Goal: Information Seeking & Learning: Stay updated

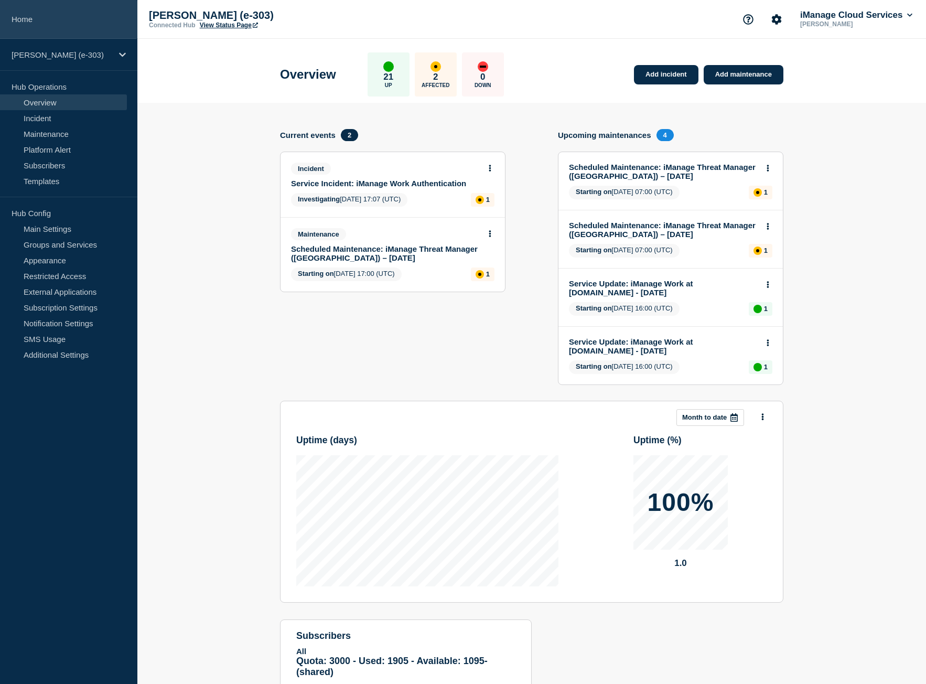
click at [84, 17] on link "Home" at bounding box center [68, 19] width 137 height 39
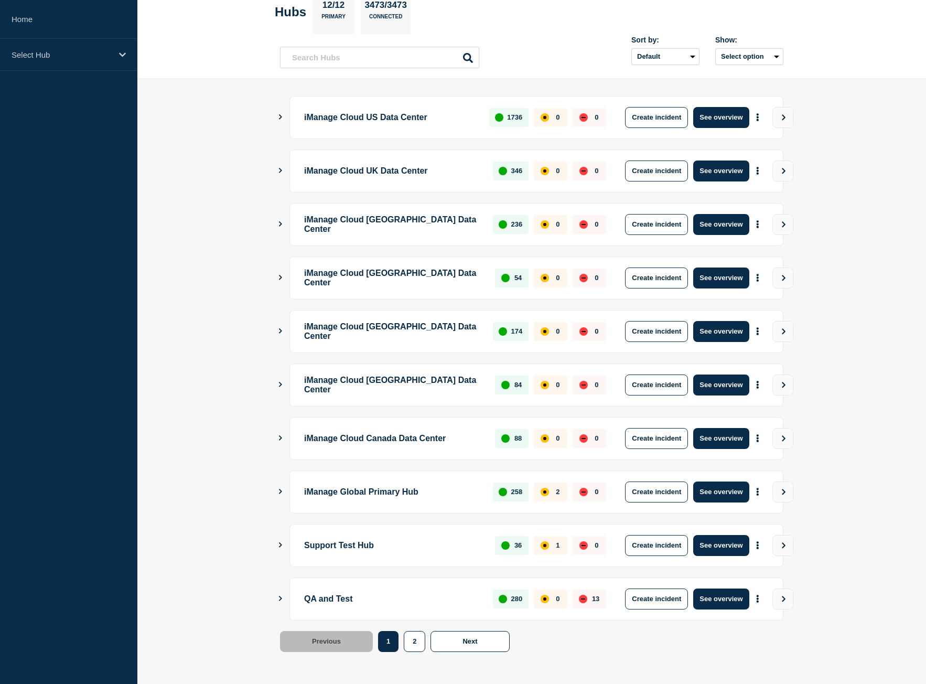
scroll to position [60, 0]
drag, startPoint x: 316, startPoint y: 492, endPoint x: 441, endPoint y: 500, distance: 125.2
click at [441, 500] on p "iManage Global Primary Hub" at bounding box center [392, 491] width 177 height 21
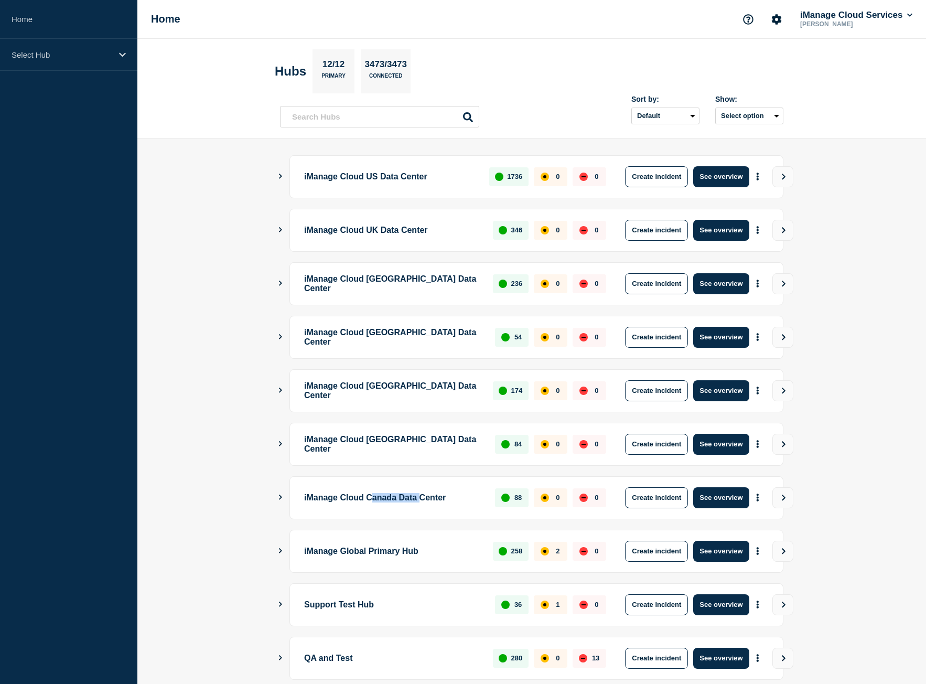
drag, startPoint x: 439, startPoint y: 501, endPoint x: 383, endPoint y: 489, distance: 56.3
click at [383, 490] on p "iManage Cloud Canada Data Center" at bounding box center [393, 497] width 179 height 21
drag, startPoint x: 413, startPoint y: 449, endPoint x: 374, endPoint y: 441, distance: 40.5
click at [380, 444] on p "iManage Cloud Singapore Data Center" at bounding box center [393, 444] width 179 height 21
drag, startPoint x: 440, startPoint y: 389, endPoint x: 366, endPoint y: 385, distance: 74.1
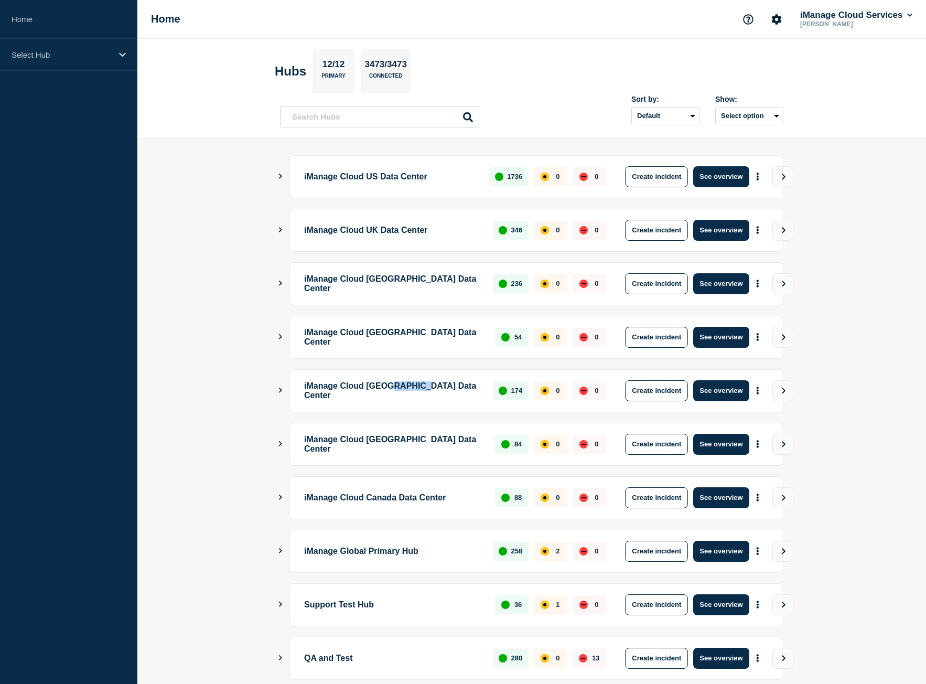
click at [381, 386] on p "iManage Cloud Germany Data Center" at bounding box center [392, 390] width 177 height 21
drag, startPoint x: 422, startPoint y: 332, endPoint x: 370, endPoint y: 334, distance: 52.0
click at [382, 334] on p "iManage Cloud Brazil Data Center" at bounding box center [393, 337] width 179 height 21
drag, startPoint x: 414, startPoint y: 285, endPoint x: 347, endPoint y: 280, distance: 66.9
click at [367, 283] on p "iManage Cloud Australia Data Center" at bounding box center [392, 283] width 177 height 21
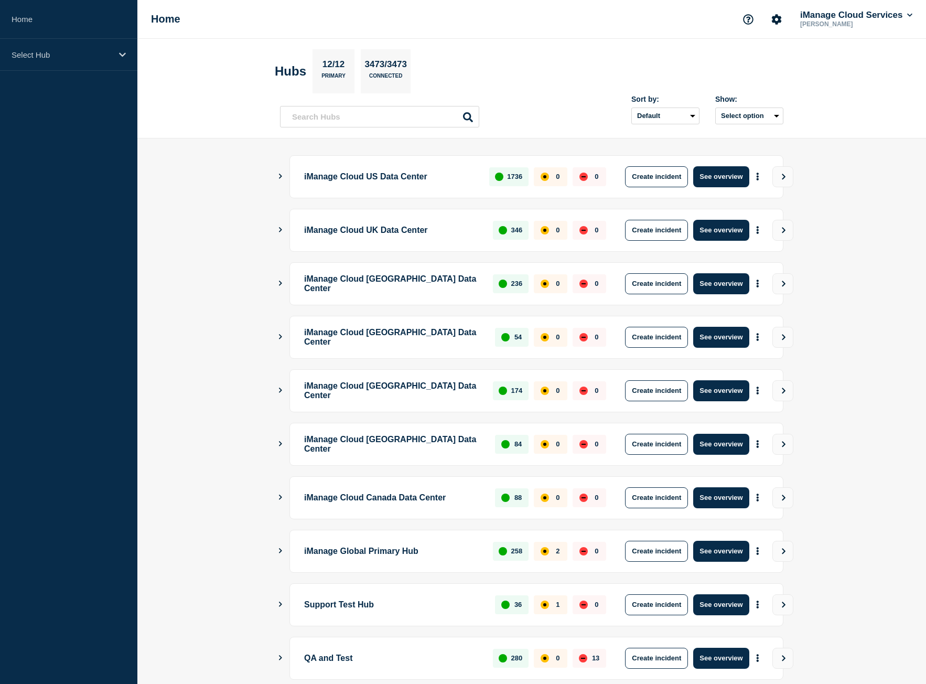
click at [368, 231] on p "iManage Cloud UK Data Center" at bounding box center [392, 230] width 177 height 21
drag, startPoint x: 379, startPoint y: 175, endPoint x: 320, endPoint y: 174, distance: 59.3
click at [320, 174] on p "iManage Cloud US Data Center" at bounding box center [390, 176] width 173 height 21
drag, startPoint x: 375, startPoint y: 551, endPoint x: 442, endPoint y: 551, distance: 67.2
click at [442, 551] on p "iManage Global Primary Hub" at bounding box center [392, 551] width 177 height 21
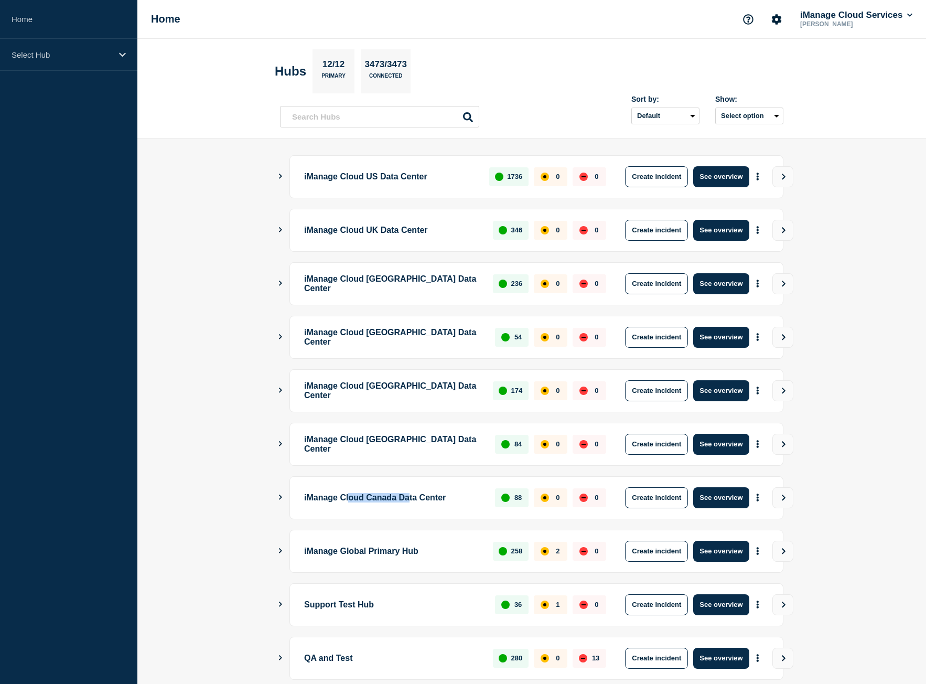
drag, startPoint x: 357, startPoint y: 499, endPoint x: 459, endPoint y: 496, distance: 101.8
click at [456, 497] on p "iManage Cloud Canada Data Center" at bounding box center [393, 497] width 179 height 21
drag, startPoint x: 392, startPoint y: 441, endPoint x: 466, endPoint y: 415, distance: 78.8
click at [474, 440] on p "iManage Cloud Singapore Data Center" at bounding box center [393, 444] width 179 height 21
drag, startPoint x: 402, startPoint y: 389, endPoint x: 499, endPoint y: 391, distance: 96.5
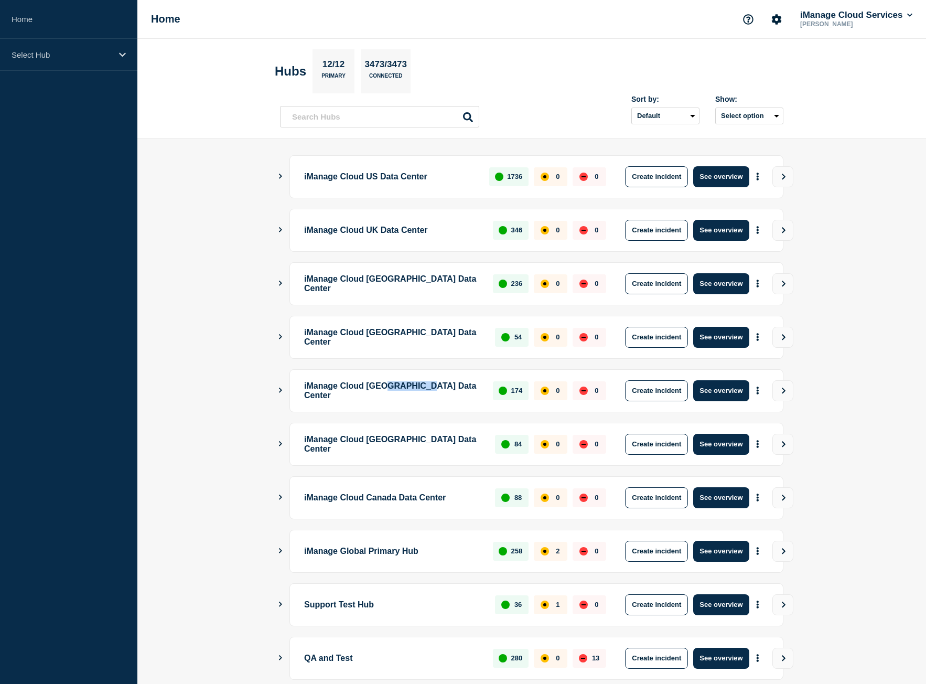
click at [498, 391] on div "iManage Cloud Germany Data Center 174 0 0 Create incident See overview" at bounding box center [537, 390] width 494 height 43
drag, startPoint x: 382, startPoint y: 332, endPoint x: 449, endPoint y: 333, distance: 66.1
click at [445, 333] on p "iManage Cloud Brazil Data Center" at bounding box center [393, 337] width 179 height 21
drag, startPoint x: 371, startPoint y: 274, endPoint x: 451, endPoint y: 276, distance: 79.2
click at [439, 278] on p "iManage Cloud Australia Data Center" at bounding box center [392, 283] width 177 height 21
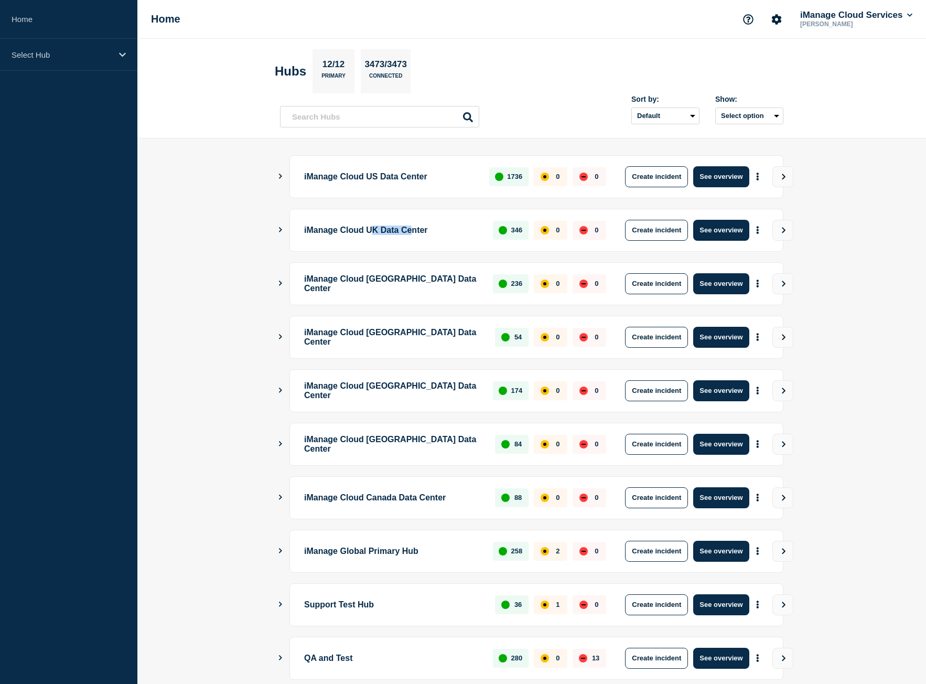
drag, startPoint x: 385, startPoint y: 233, endPoint x: 436, endPoint y: 223, distance: 52.5
click at [430, 227] on p "iManage Cloud UK Data Center" at bounding box center [392, 230] width 177 height 21
drag, startPoint x: 408, startPoint y: 173, endPoint x: 445, endPoint y: 178, distance: 37.7
click at [429, 176] on p "iManage Cloud US Data Center" at bounding box center [390, 176] width 173 height 21
drag, startPoint x: 383, startPoint y: 497, endPoint x: 415, endPoint y: 496, distance: 31.5
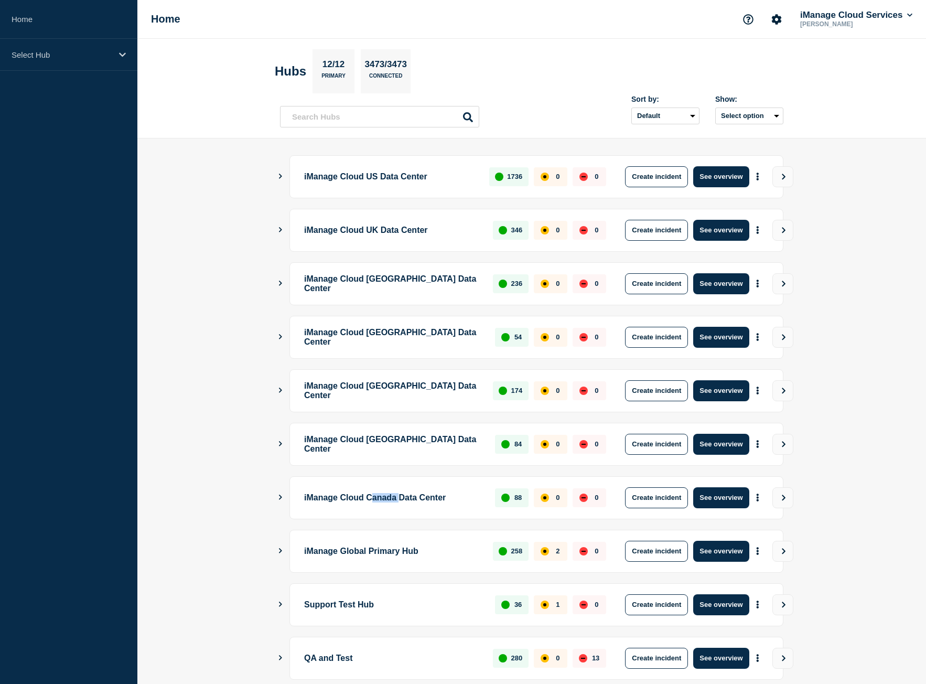
click at [415, 496] on p "iManage Cloud Canada Data Center" at bounding box center [393, 497] width 179 height 21
drag, startPoint x: 384, startPoint y: 449, endPoint x: 426, endPoint y: 439, distance: 43.3
click at [423, 443] on p "iManage Cloud Singapore Data Center" at bounding box center [393, 444] width 179 height 21
drag, startPoint x: 391, startPoint y: 388, endPoint x: 446, endPoint y: 382, distance: 55.3
click at [443, 383] on p "iManage Cloud Germany Data Center" at bounding box center [392, 390] width 177 height 21
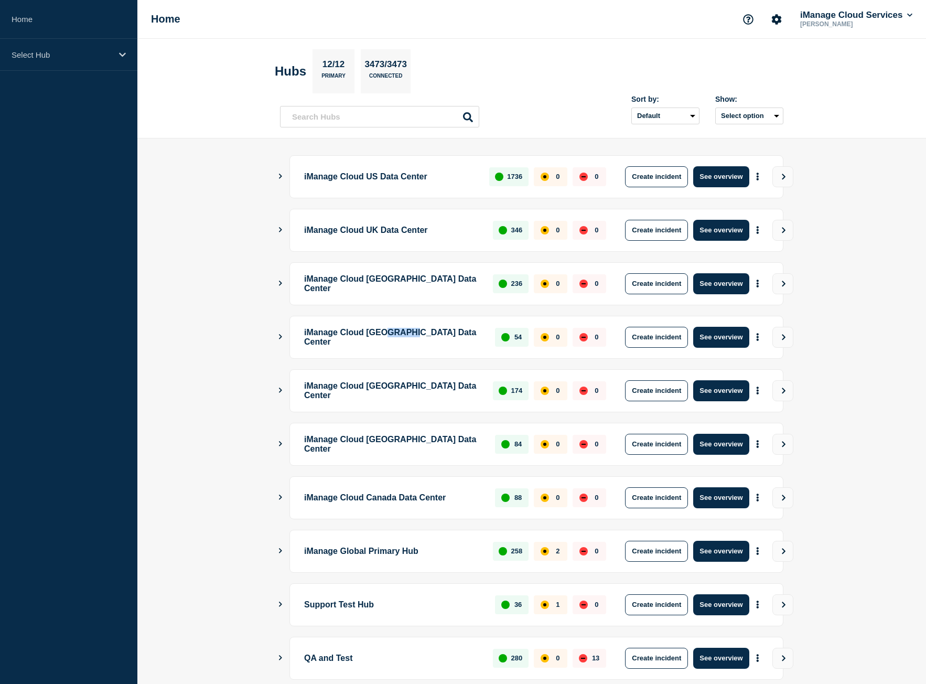
drag, startPoint x: 396, startPoint y: 346, endPoint x: 466, endPoint y: 338, distance: 70.7
click at [466, 338] on p "iManage Cloud Brazil Data Center" at bounding box center [393, 337] width 179 height 21
drag, startPoint x: 417, startPoint y: 279, endPoint x: 447, endPoint y: 279, distance: 30.4
click at [446, 279] on p "iManage Cloud Australia Data Center" at bounding box center [392, 283] width 177 height 21
drag, startPoint x: 403, startPoint y: 230, endPoint x: 444, endPoint y: 225, distance: 41.8
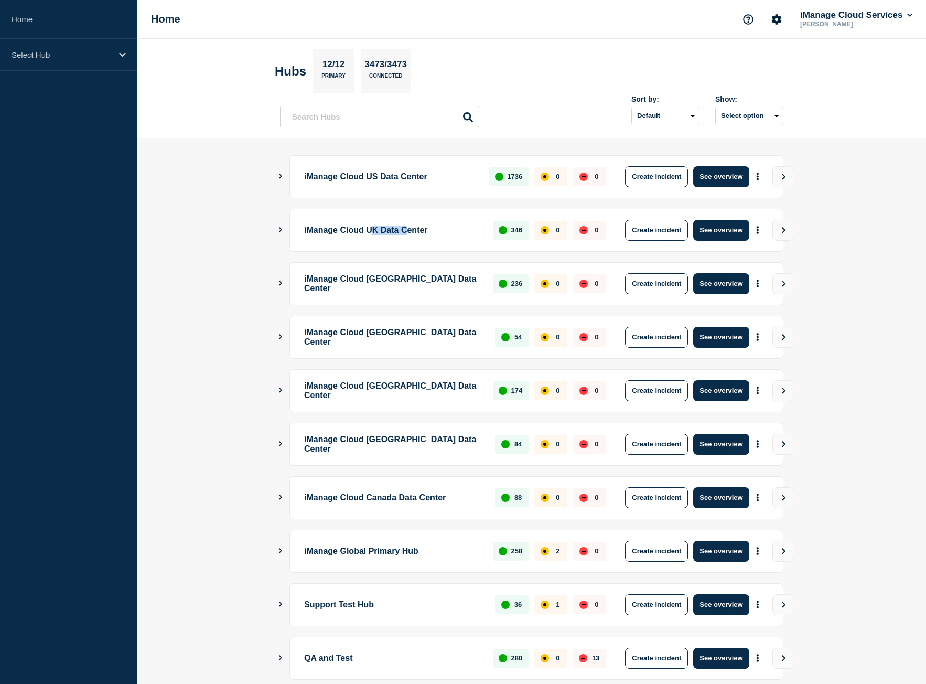
click at [446, 230] on p "iManage Cloud UK Data Center" at bounding box center [392, 230] width 177 height 21
drag, startPoint x: 419, startPoint y: 190, endPoint x: 463, endPoint y: 204, distance: 46.1
click at [467, 200] on ul "iManage Cloud US Data Center 1736 0 0 Create incident See overview iManage Clou…" at bounding box center [532, 417] width 504 height 525
click at [915, 189] on main "iManage Cloud US Data Center 1736 0 0 Create incident See overview iManage Clou…" at bounding box center [531, 440] width 789 height 605
click at [911, 190] on main "iManage Cloud US Data Center 1736 0 0 Create incident See overview iManage Clou…" at bounding box center [531, 440] width 789 height 605
